Goal: Check status

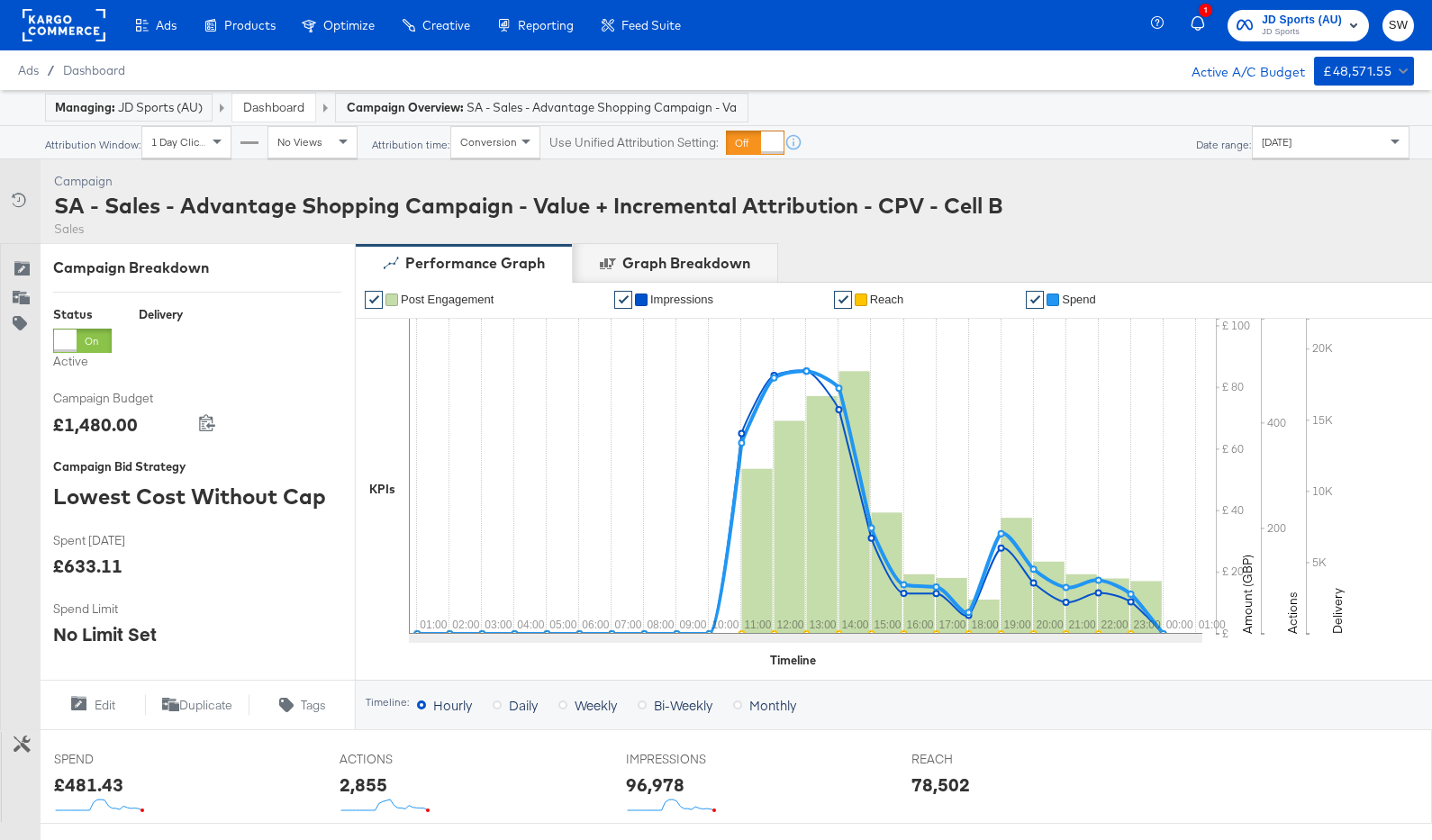
click at [294, 116] on div "Dashboard" at bounding box center [274, 108] width 83 height 28
click at [290, 110] on link "Dashboard" at bounding box center [274, 107] width 61 height 16
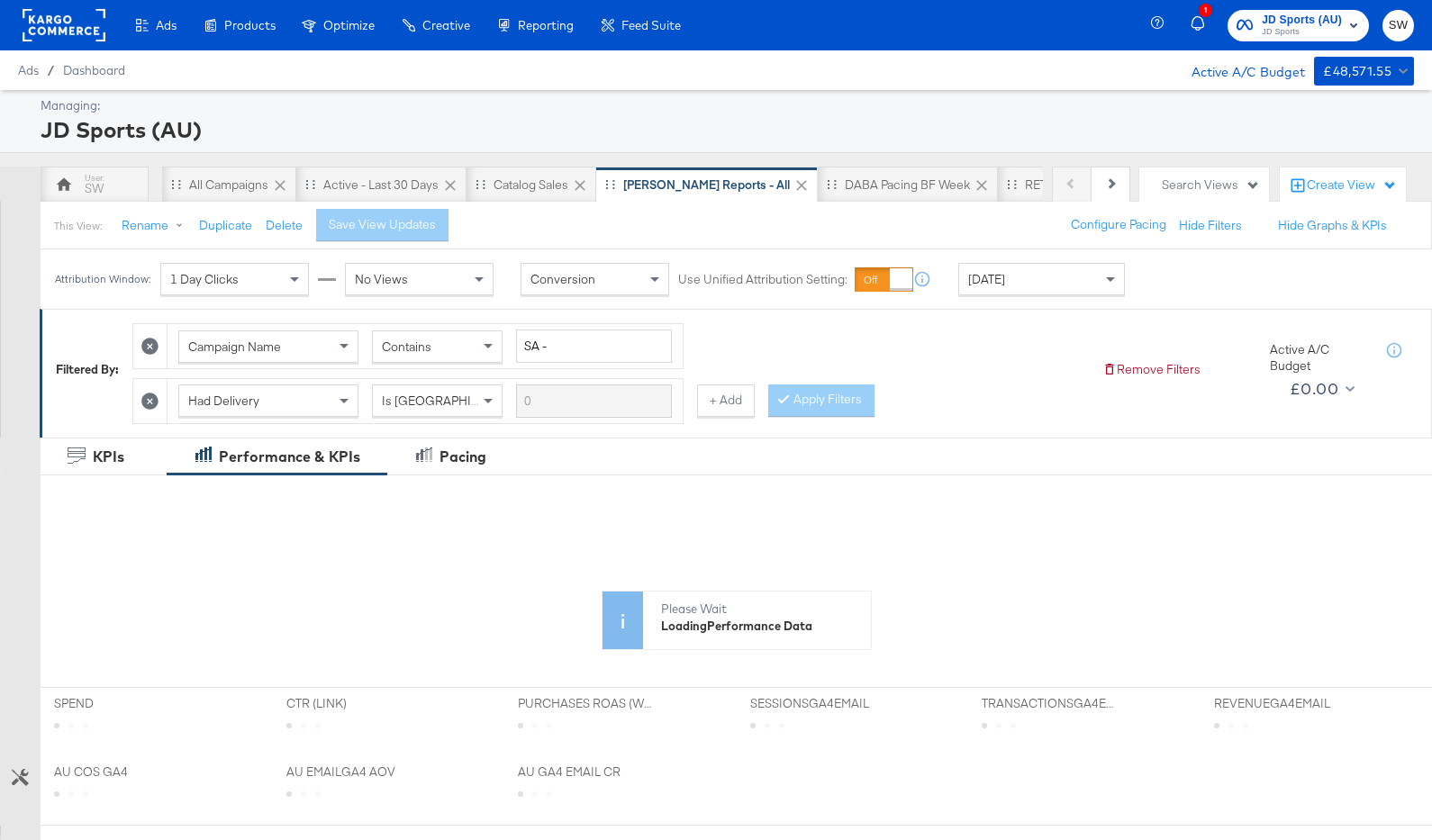
click at [1035, 269] on div "[DATE]" at bounding box center [1041, 279] width 165 height 31
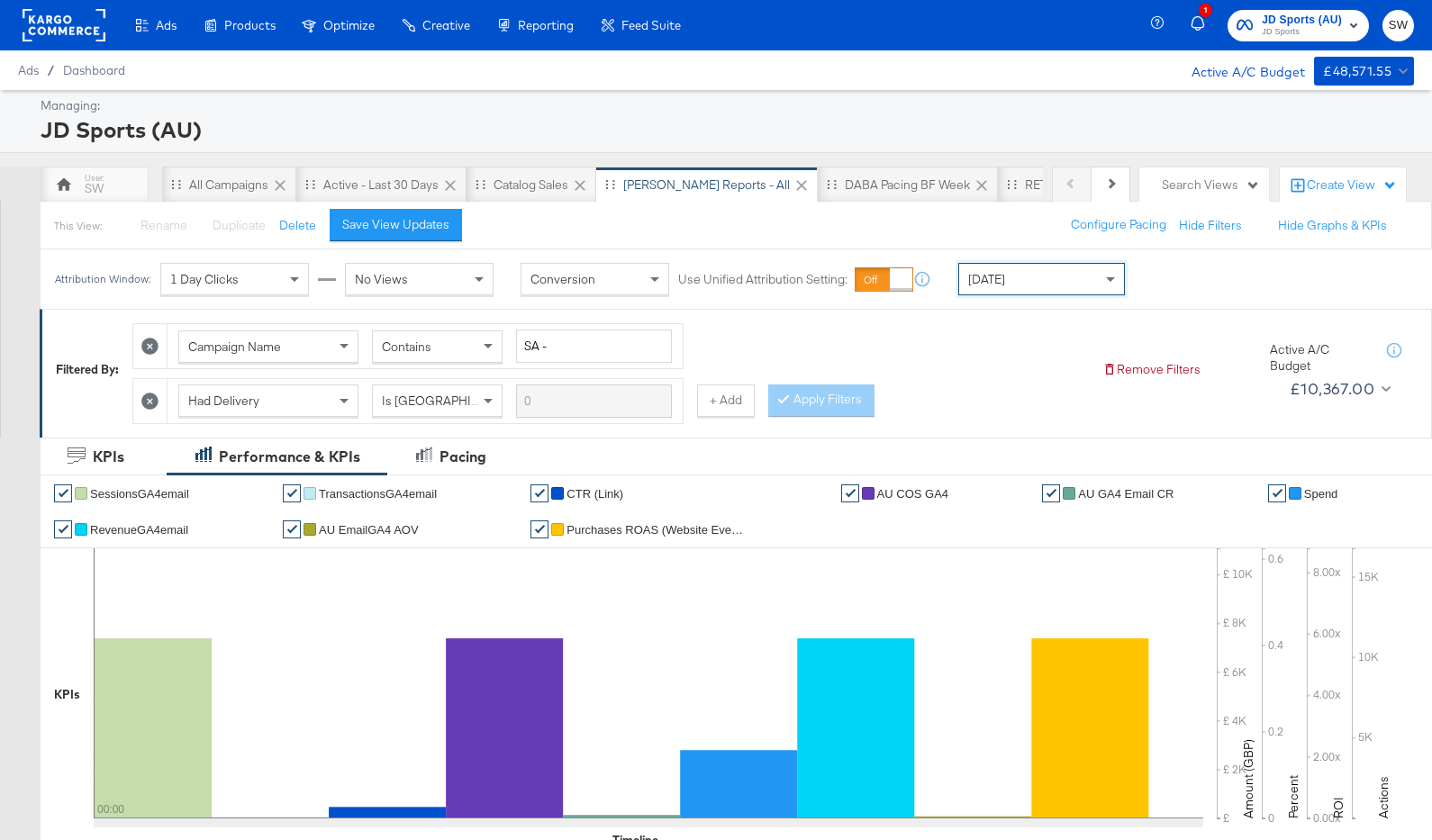
click at [1290, 19] on span "JD Sports (AU)" at bounding box center [1301, 20] width 80 height 19
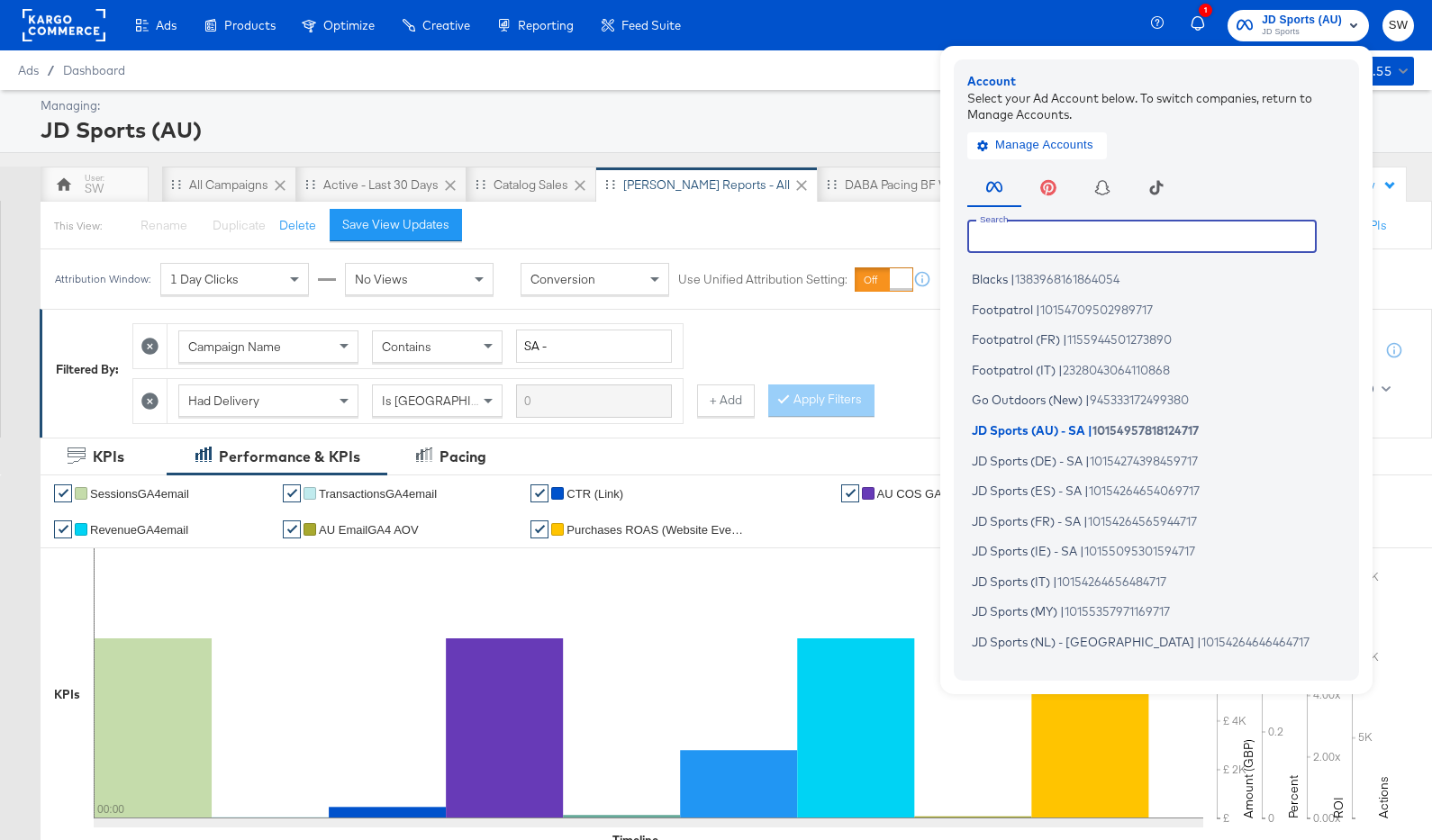
click at [1197, 231] on input "text" at bounding box center [1141, 235] width 349 height 33
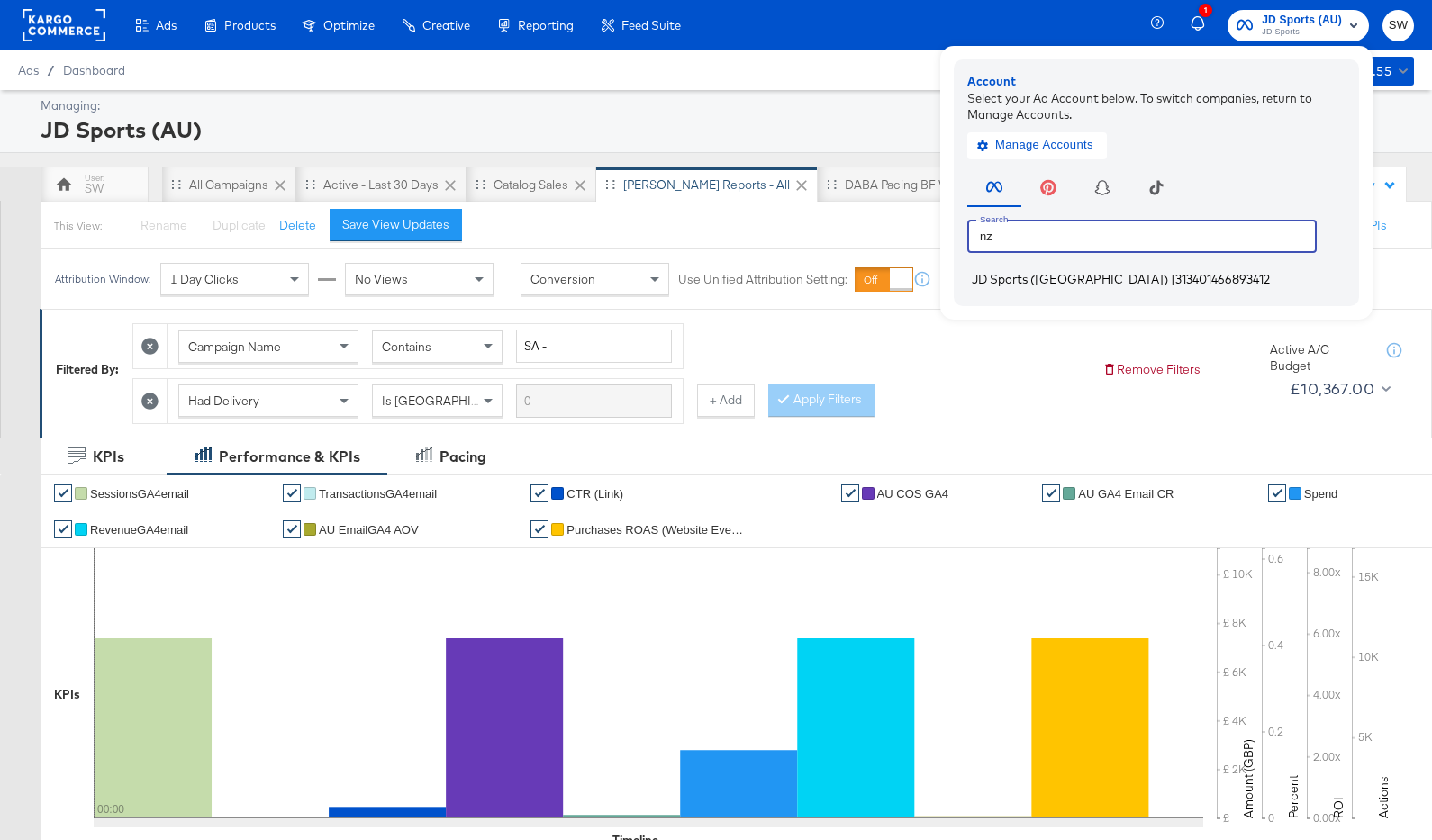
type input "nz"
click at [1176, 275] on span "313401466893412" at bounding box center [1223, 279] width 95 height 15
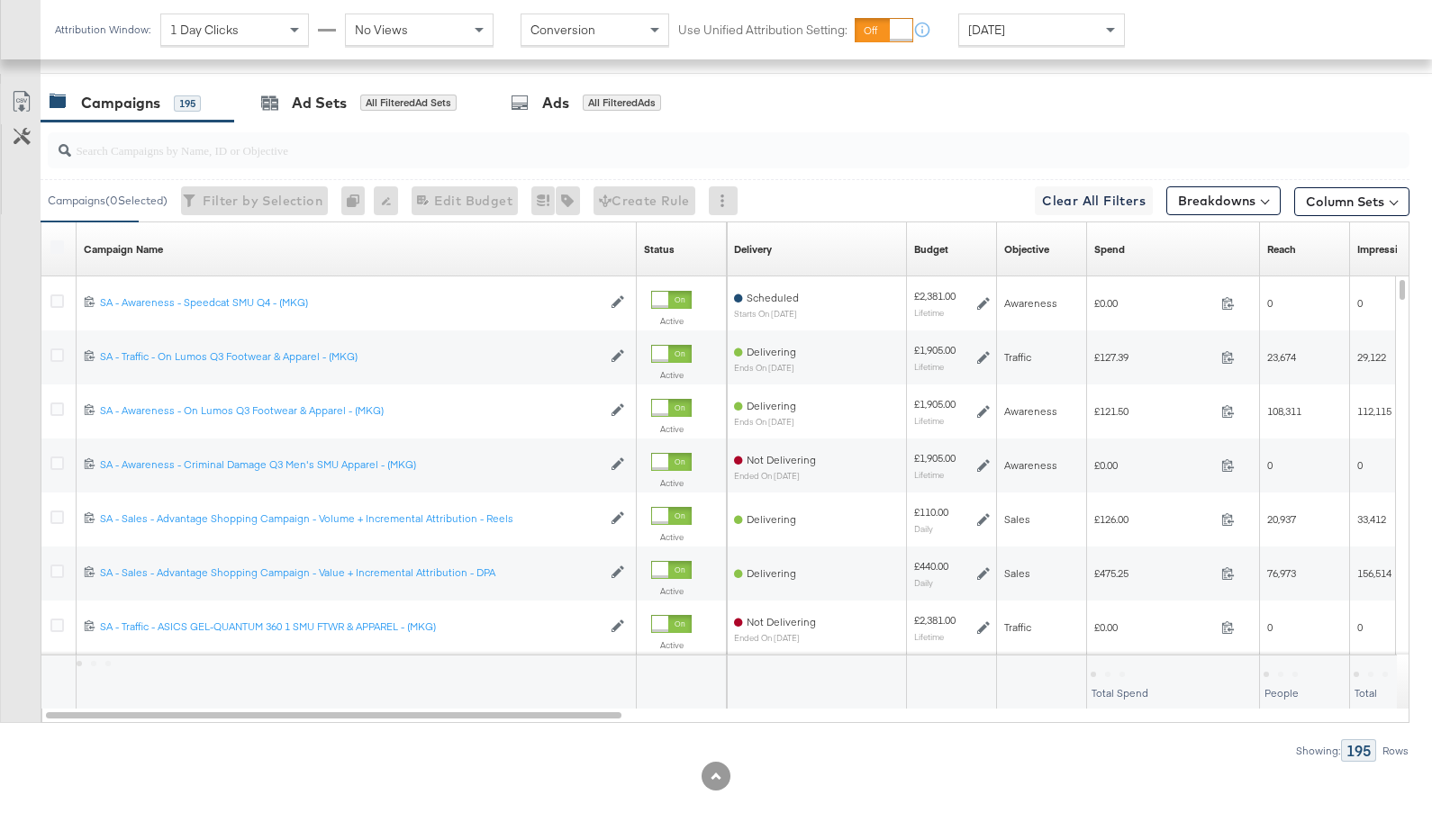
scroll to position [886, 0]
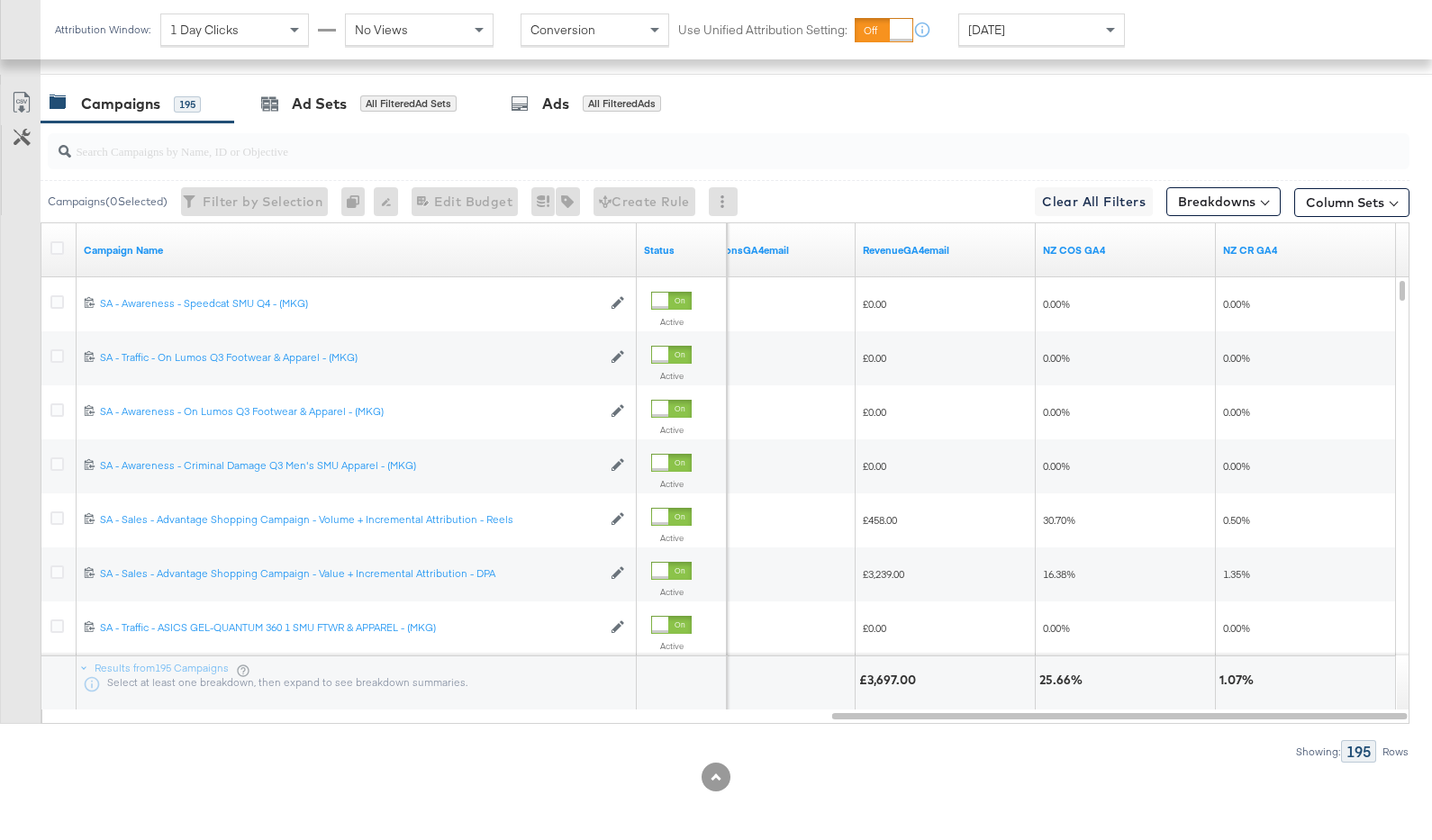
click at [1044, 33] on div "[DATE]" at bounding box center [1041, 30] width 165 height 31
